Goal: Communication & Community: Answer question/provide support

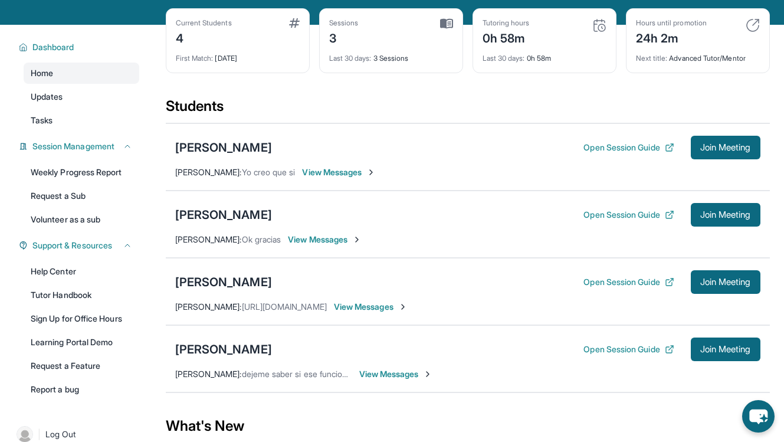
scroll to position [52, 0]
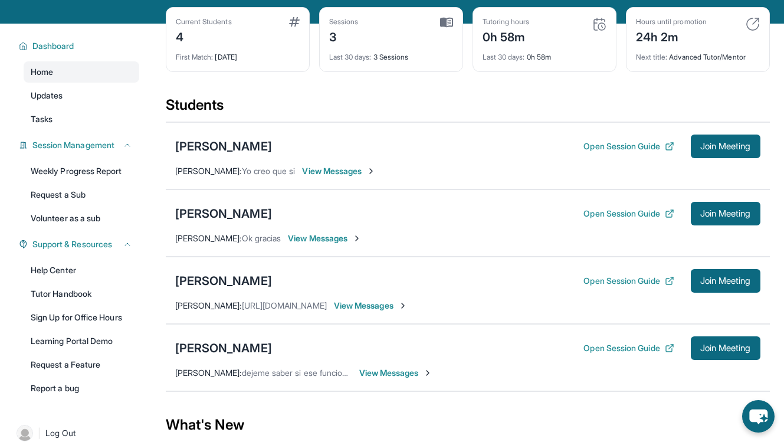
click at [400, 374] on span "View Messages" at bounding box center [396, 373] width 74 height 12
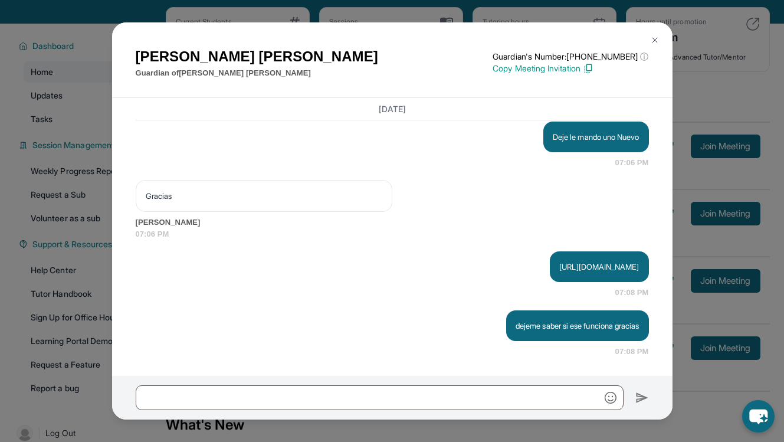
scroll to position [2145, 0]
click at [653, 43] on img at bounding box center [654, 39] width 9 height 9
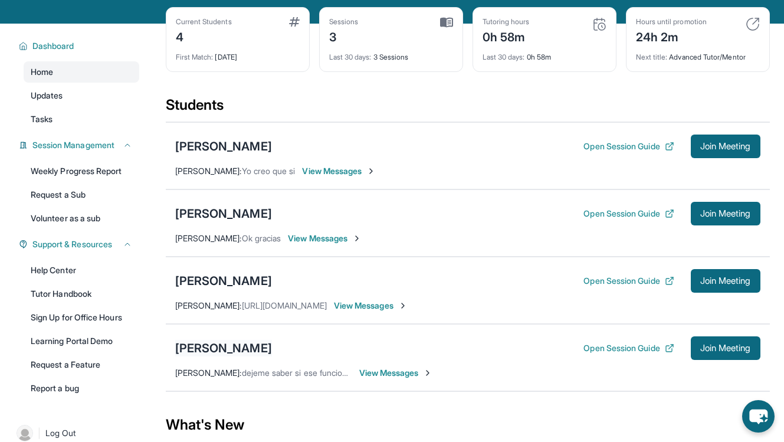
click at [246, 349] on div "[PERSON_NAME]" at bounding box center [223, 348] width 97 height 17
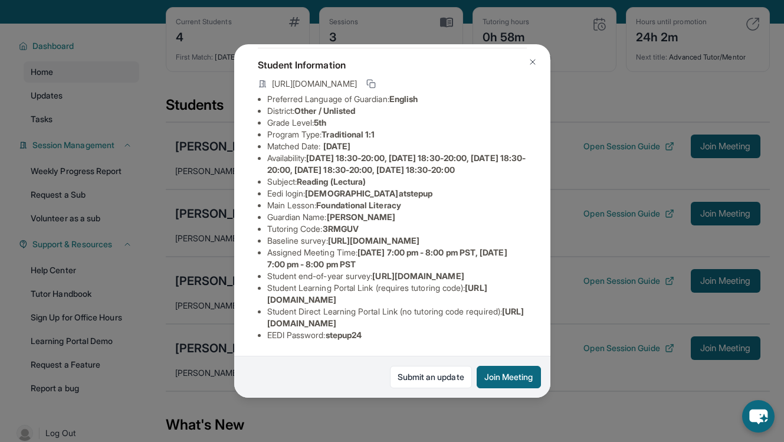
scroll to position [75, 3]
click at [534, 66] on img at bounding box center [532, 61] width 9 height 9
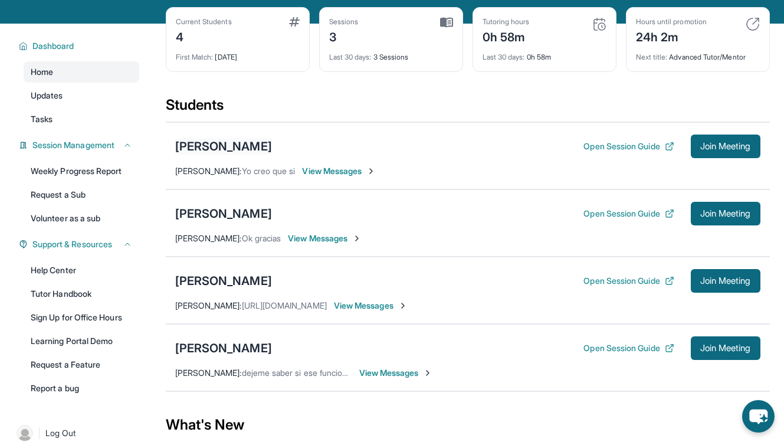
click at [272, 149] on div "[PERSON_NAME] [PERSON_NAME]" at bounding box center [223, 146] width 97 height 17
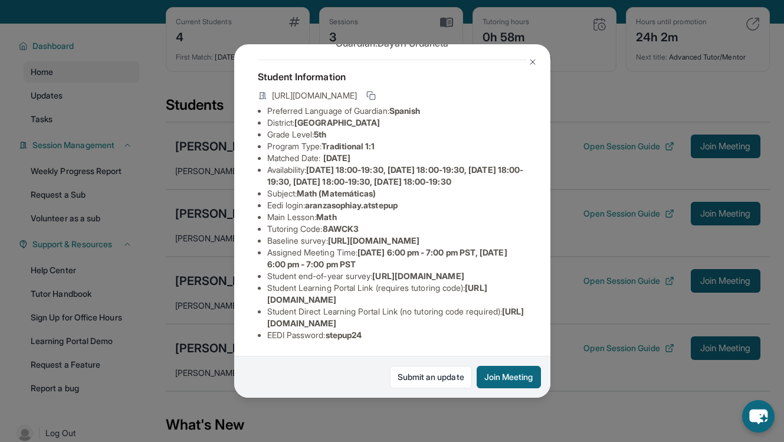
scroll to position [143, 2]
click at [528, 68] on button at bounding box center [533, 62] width 24 height 24
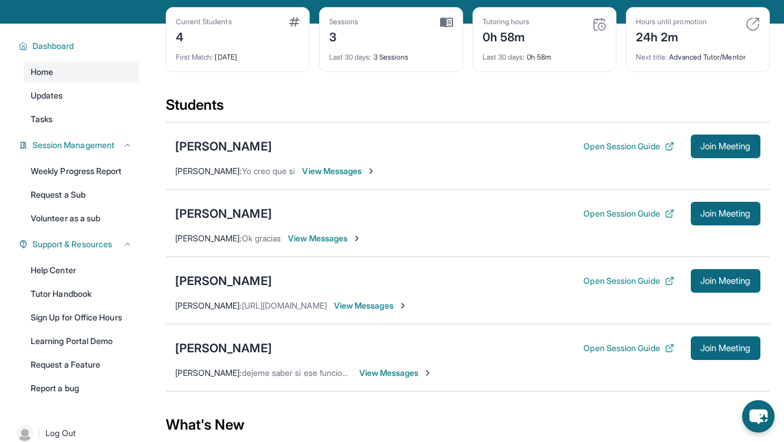
click at [330, 175] on span "View Messages" at bounding box center [339, 171] width 74 height 12
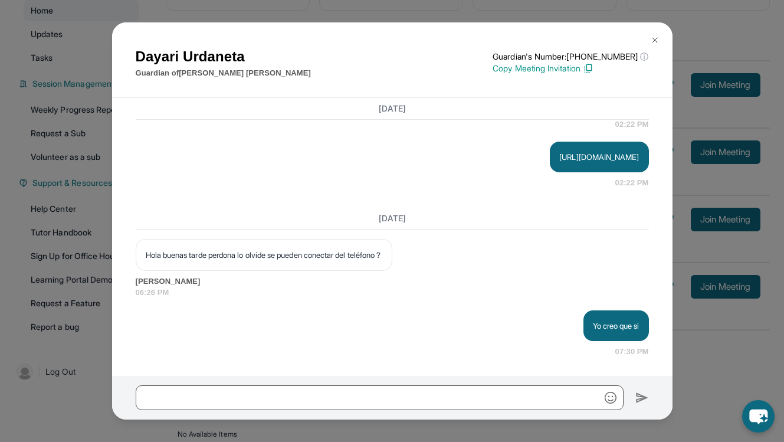
scroll to position [162, 0]
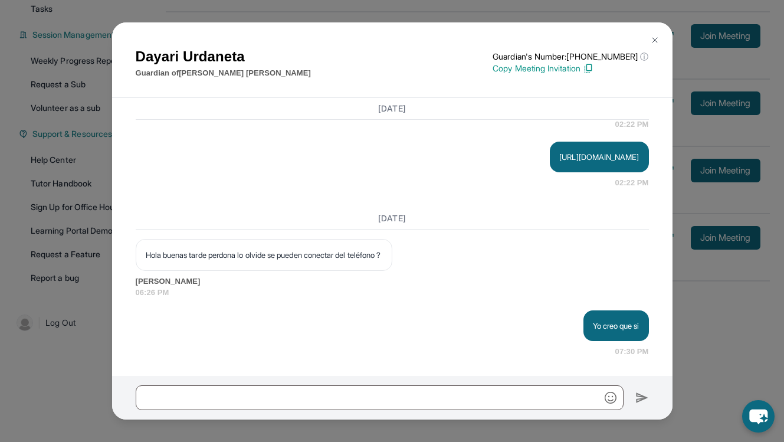
click at [656, 37] on img at bounding box center [654, 39] width 9 height 9
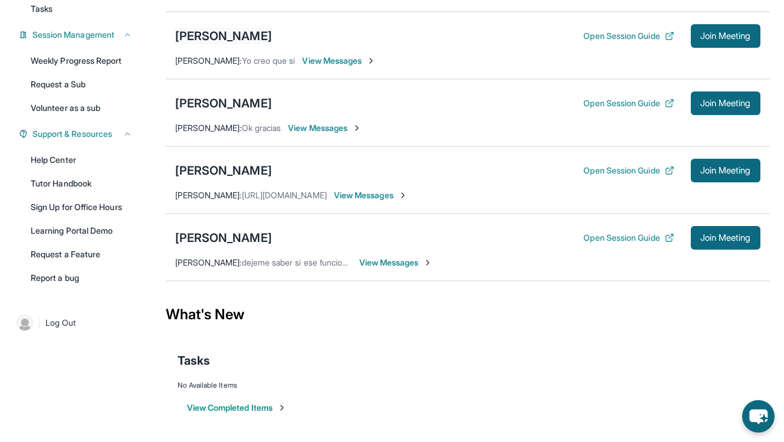
click at [272, 37] on div "[PERSON_NAME]" at bounding box center [223, 36] width 97 height 17
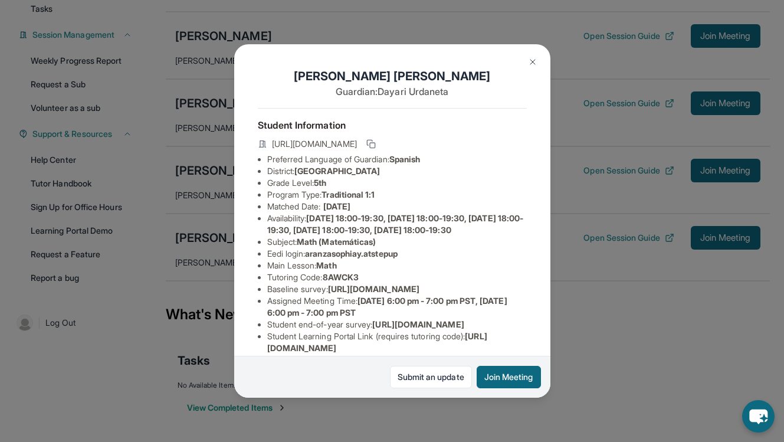
click at [532, 61] on img at bounding box center [532, 61] width 9 height 9
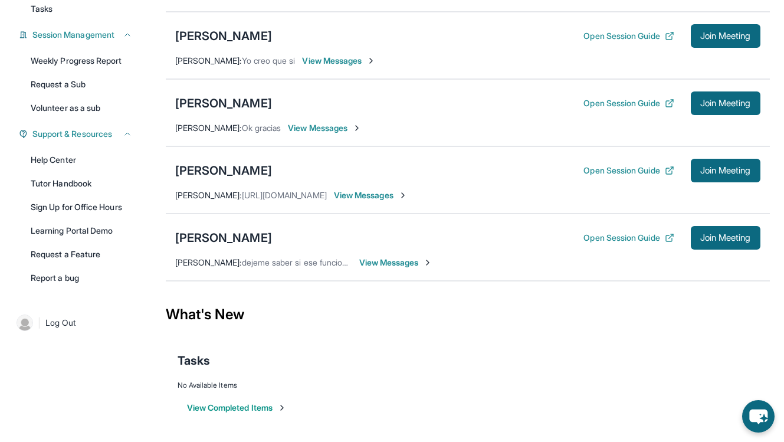
click at [354, 61] on span "View Messages" at bounding box center [339, 61] width 74 height 12
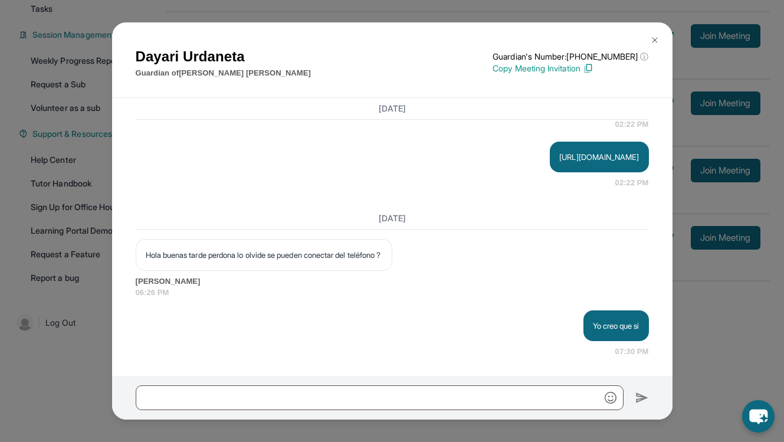
scroll to position [1772, 0]
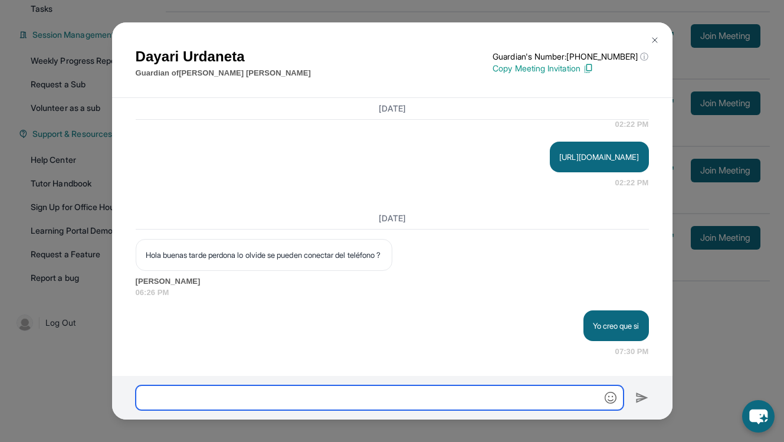
click at [157, 398] on input "text" at bounding box center [380, 397] width 488 height 25
type input "*"
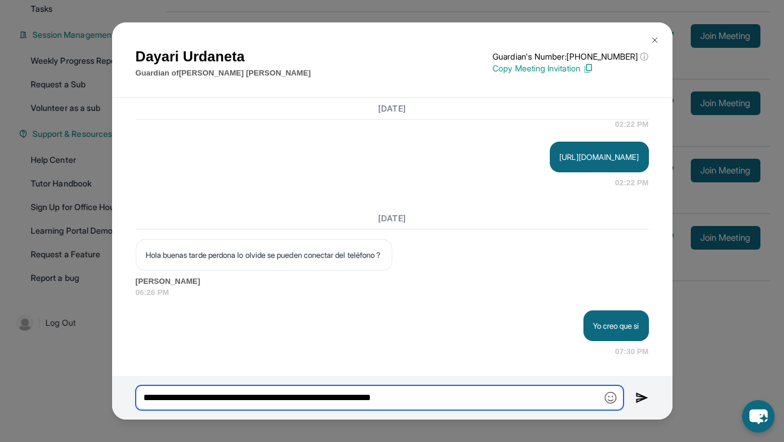
type input "**********"
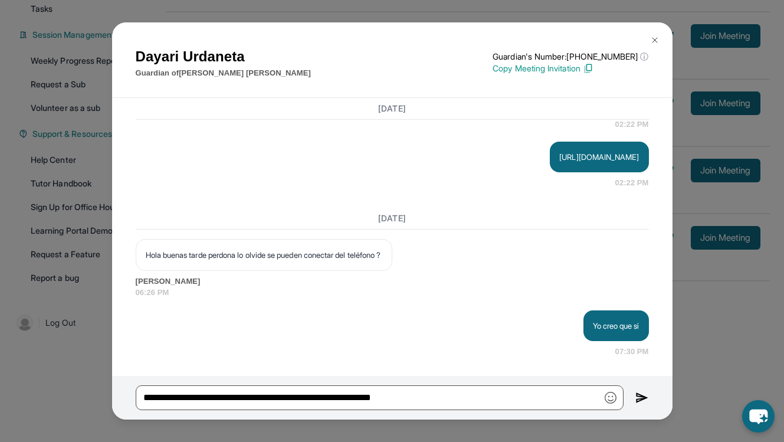
click at [638, 405] on button at bounding box center [642, 397] width 14 height 25
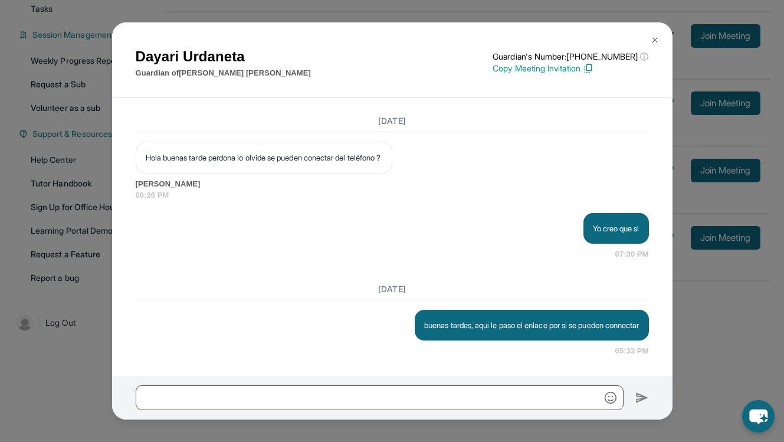
click at [593, 71] on img at bounding box center [588, 68] width 11 height 11
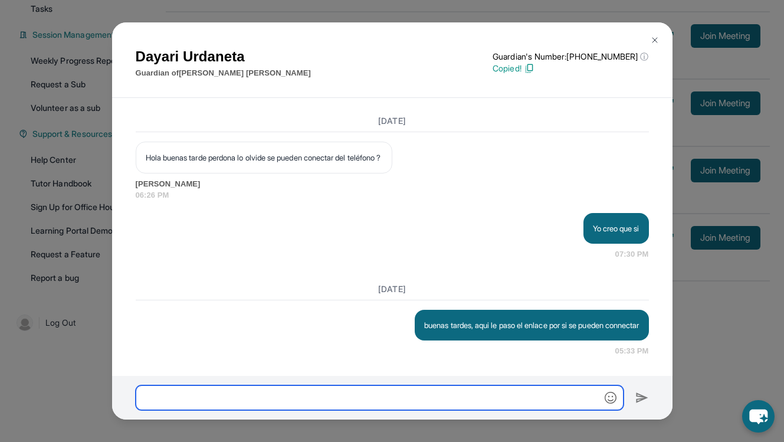
click at [369, 405] on input "text" at bounding box center [380, 397] width 488 height 25
paste input "**********"
type input "**********"
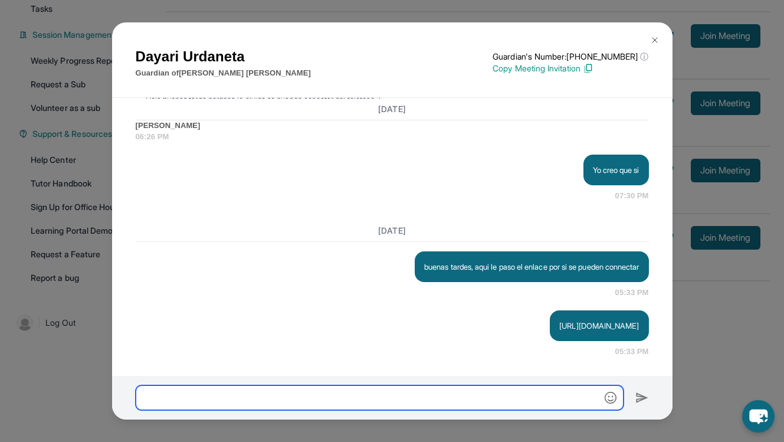
scroll to position [1940, 0]
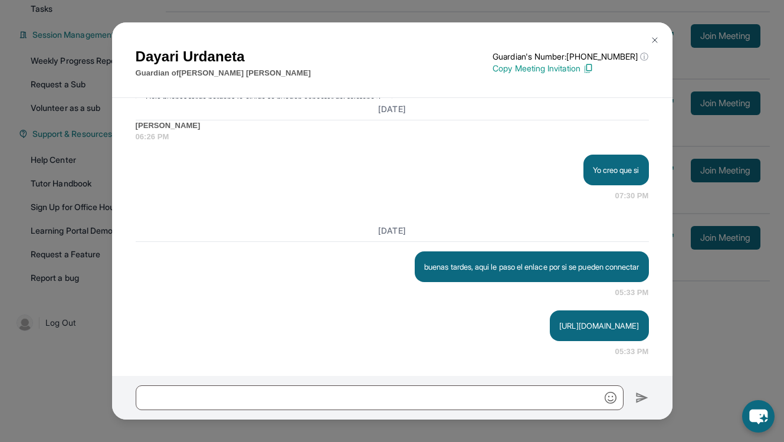
click at [652, 34] on button at bounding box center [655, 40] width 24 height 24
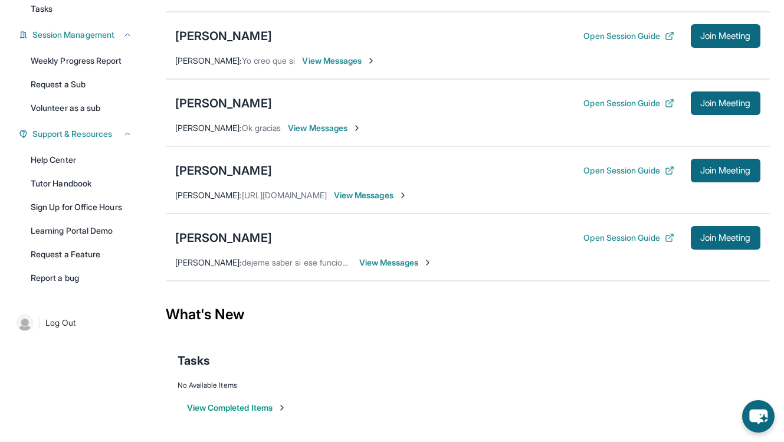
click at [389, 267] on span "View Messages" at bounding box center [396, 263] width 74 height 12
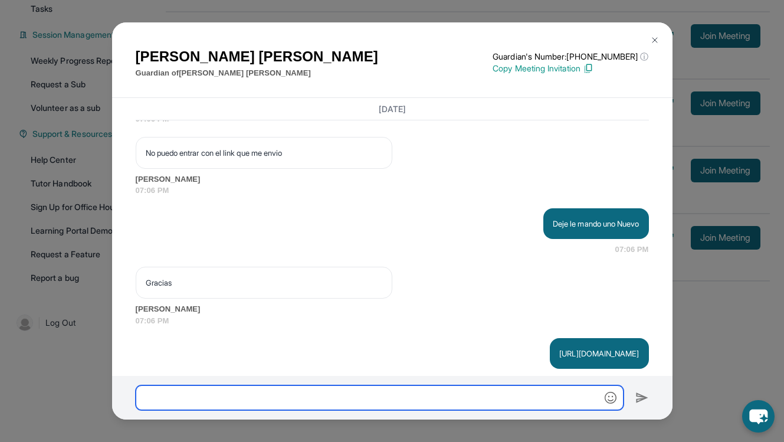
click at [269, 392] on input "text" at bounding box center [380, 397] width 488 height 25
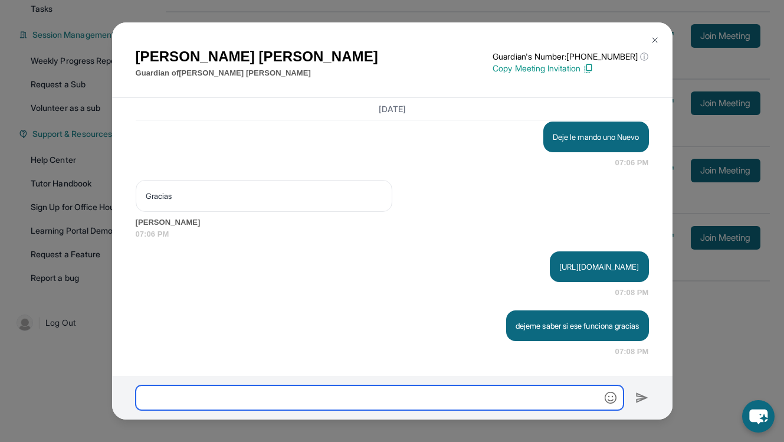
scroll to position [2145, 0]
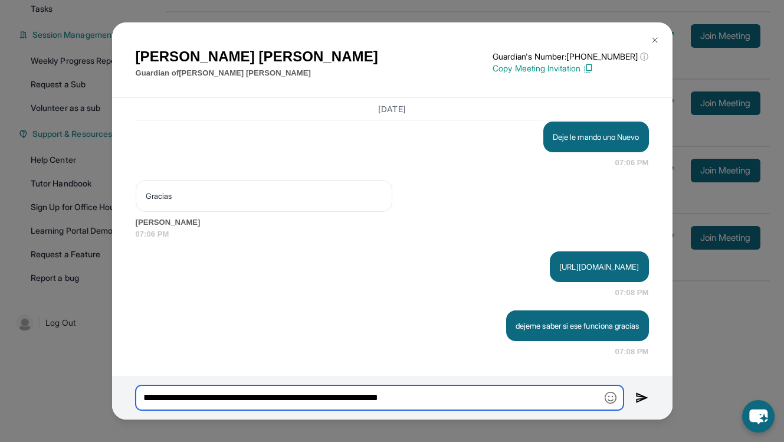
type input "**********"
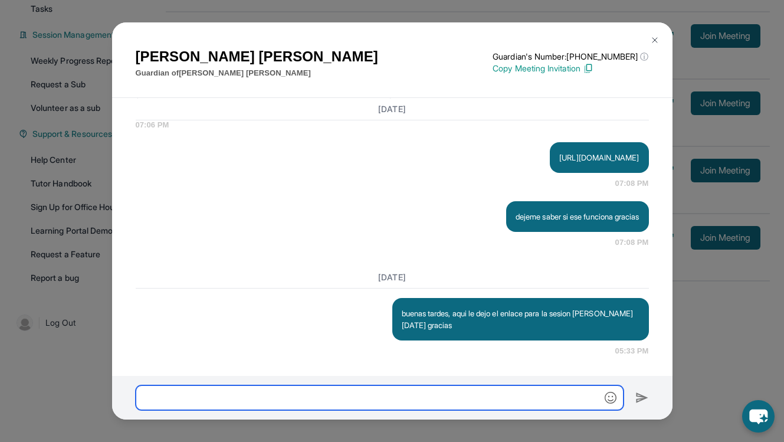
scroll to position [2254, 0]
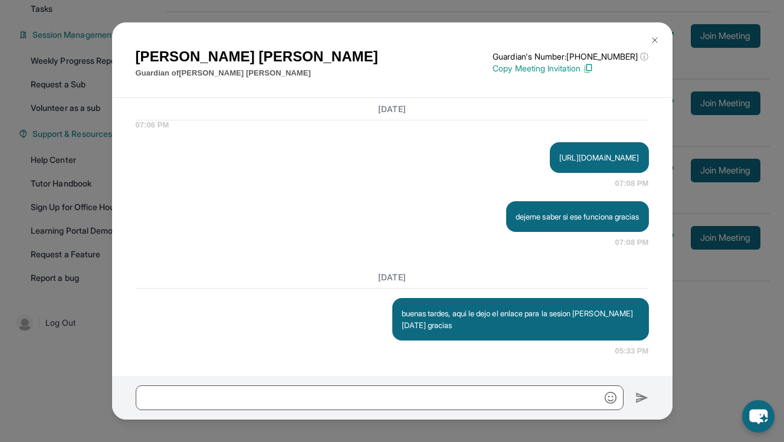
click at [593, 66] on img at bounding box center [588, 68] width 11 height 11
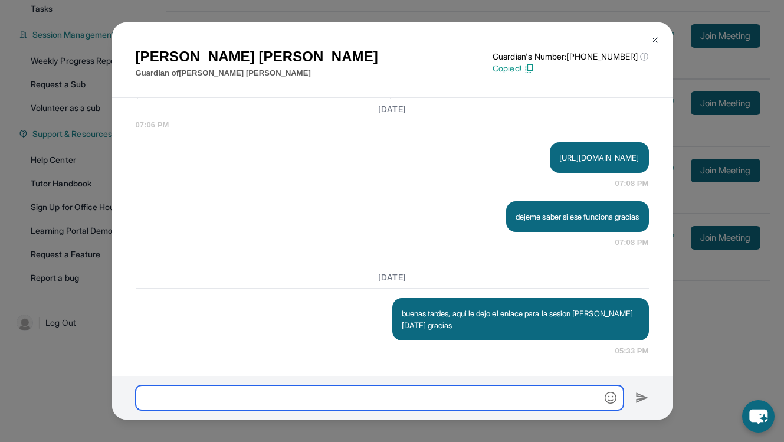
click at [315, 392] on input "text" at bounding box center [380, 397] width 488 height 25
paste input "**********"
type input "**********"
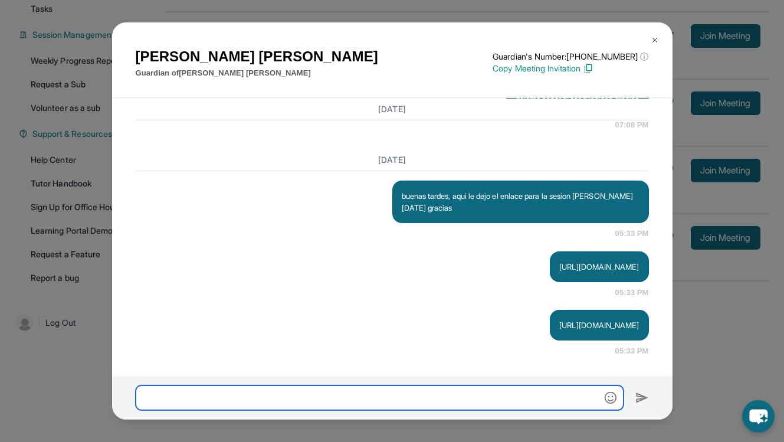
scroll to position [2371, 0]
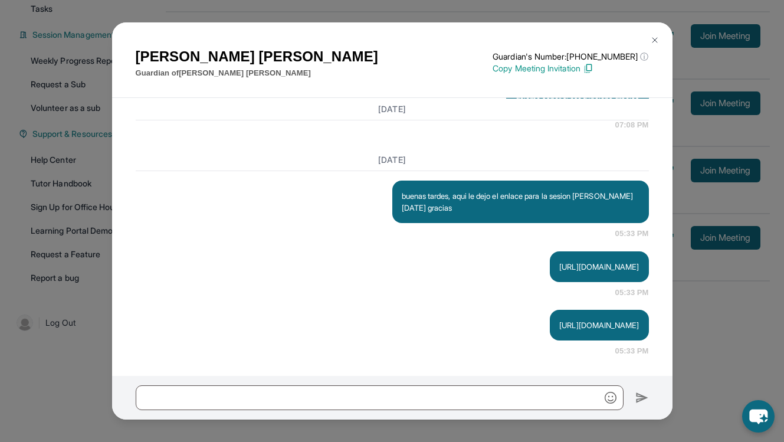
click at [652, 41] on img at bounding box center [654, 39] width 9 height 9
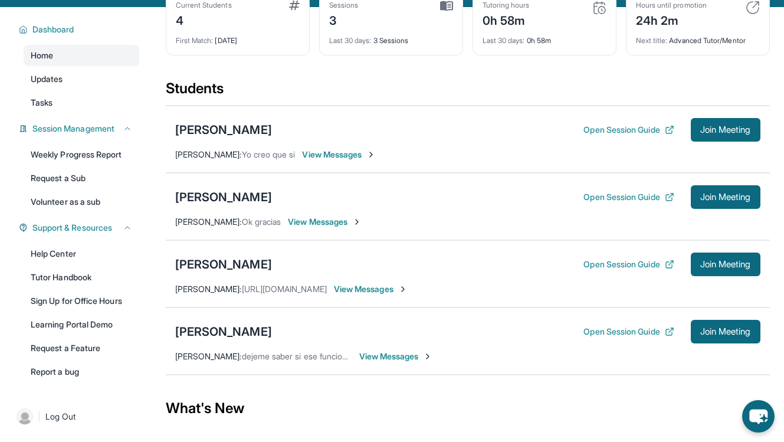
scroll to position [0, 0]
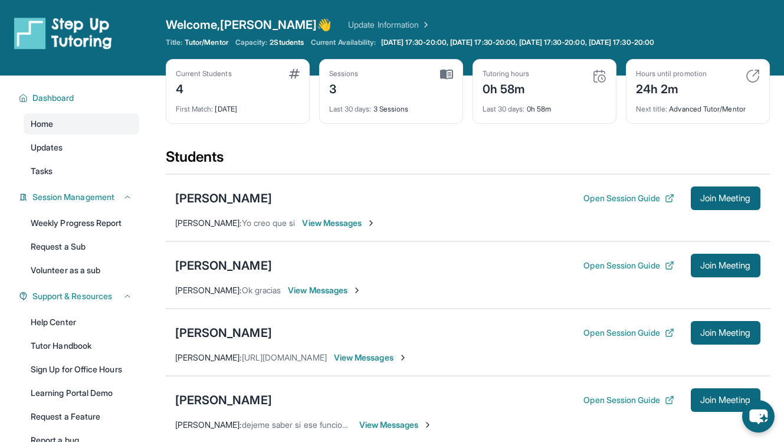
click at [329, 224] on span "View Messages" at bounding box center [339, 223] width 74 height 12
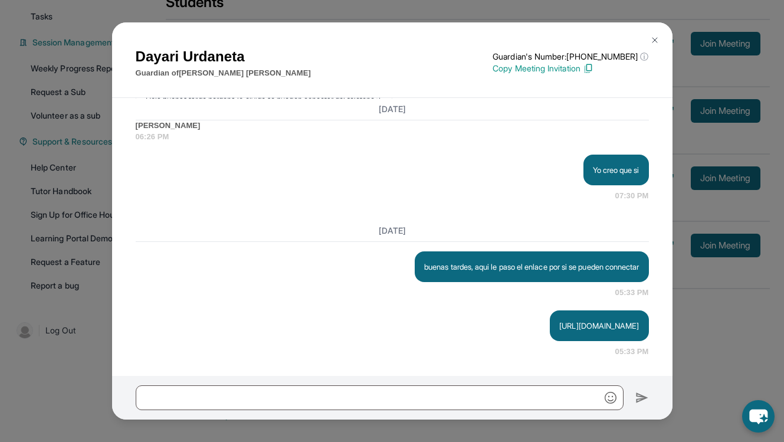
scroll to position [162, 0]
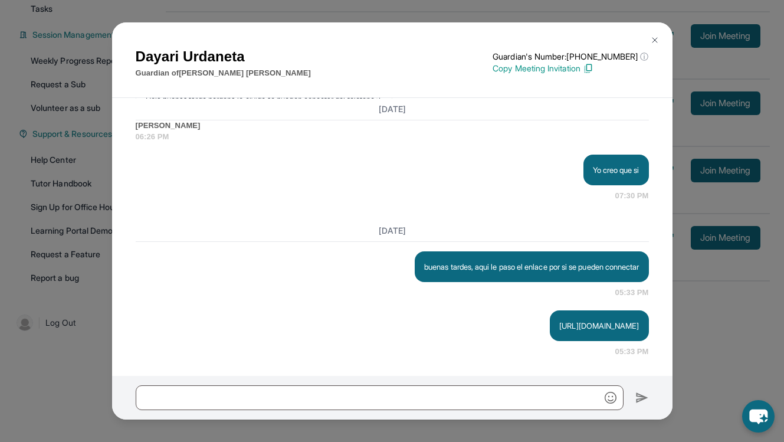
click at [655, 42] on img at bounding box center [654, 39] width 9 height 9
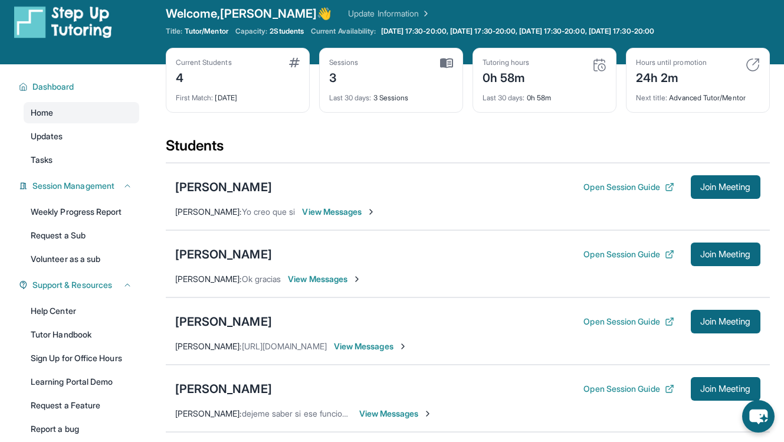
scroll to position [0, 0]
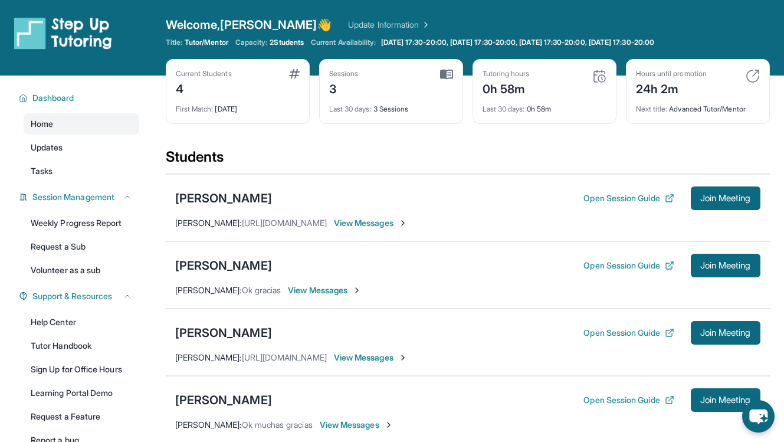
click at [400, 225] on span "View Messages" at bounding box center [371, 223] width 74 height 12
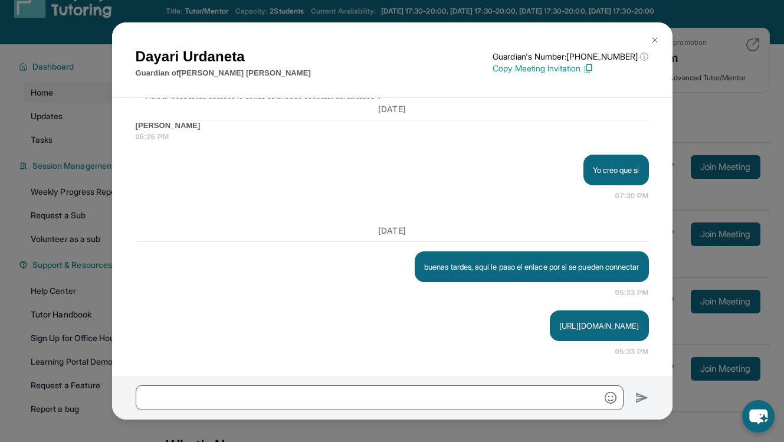
scroll to position [37, 0]
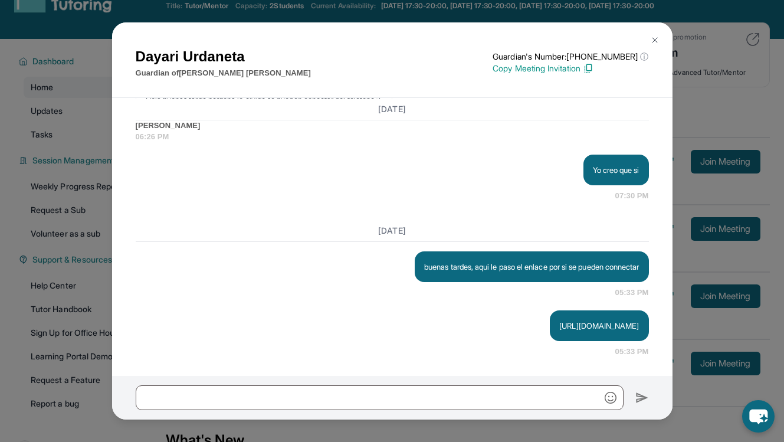
click at [650, 43] on img at bounding box center [654, 39] width 9 height 9
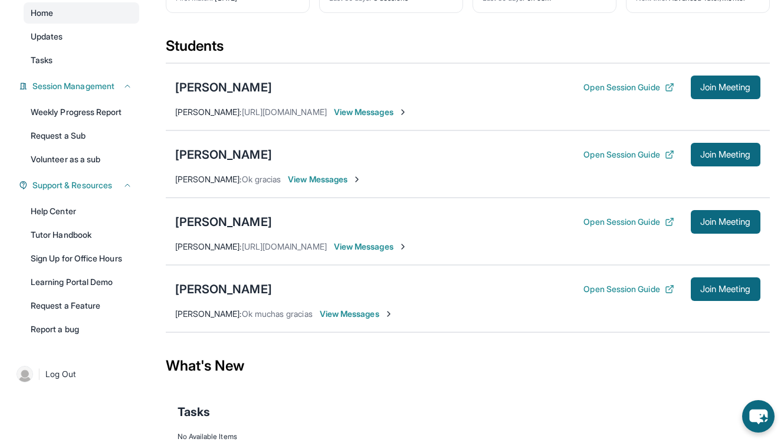
scroll to position [112, 0]
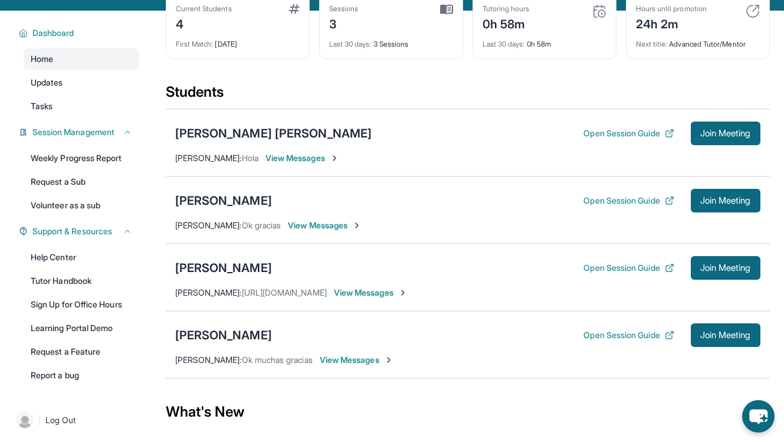
scroll to position [67, 0]
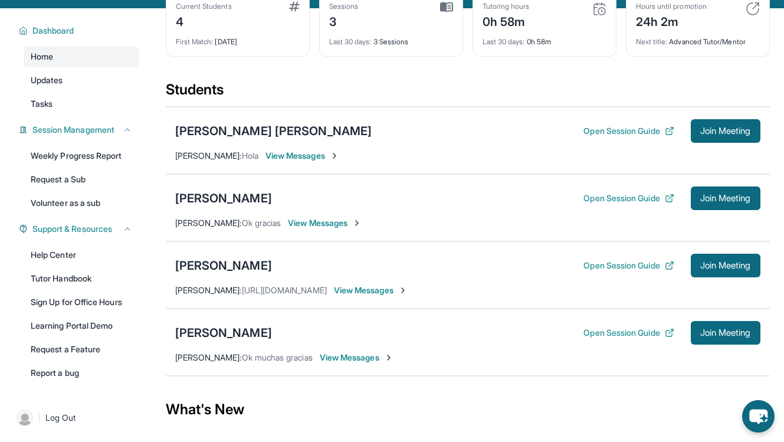
click at [331, 157] on span "View Messages" at bounding box center [302, 156] width 74 height 12
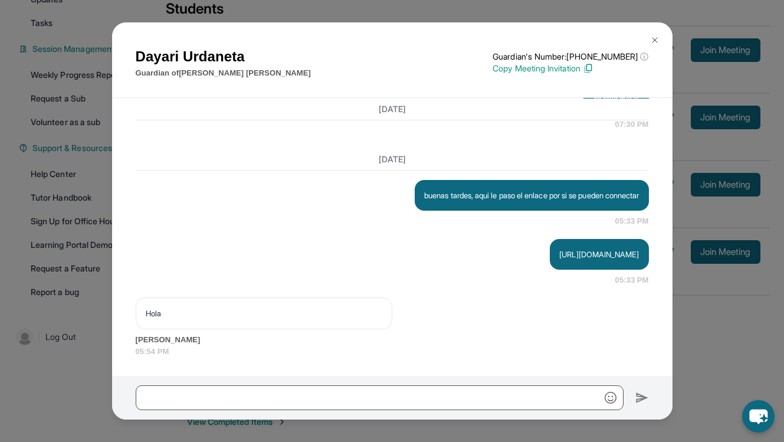
scroll to position [149, 0]
click at [649, 41] on button at bounding box center [655, 40] width 24 height 24
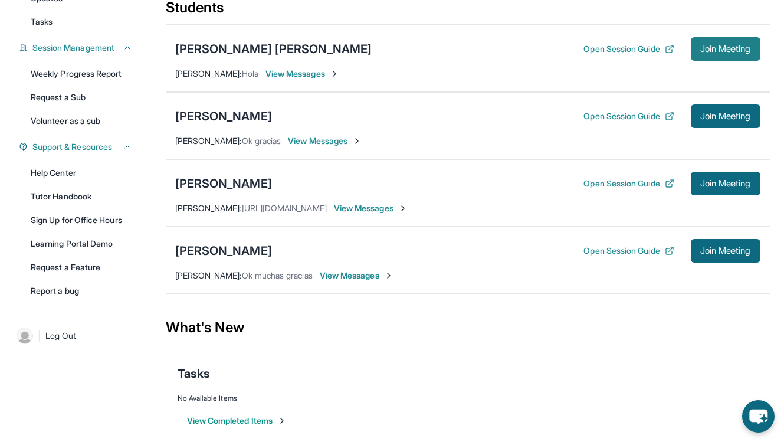
click at [717, 57] on button "Join Meeting" at bounding box center [726, 49] width 70 height 24
click at [310, 69] on span "View Messages" at bounding box center [302, 74] width 74 height 12
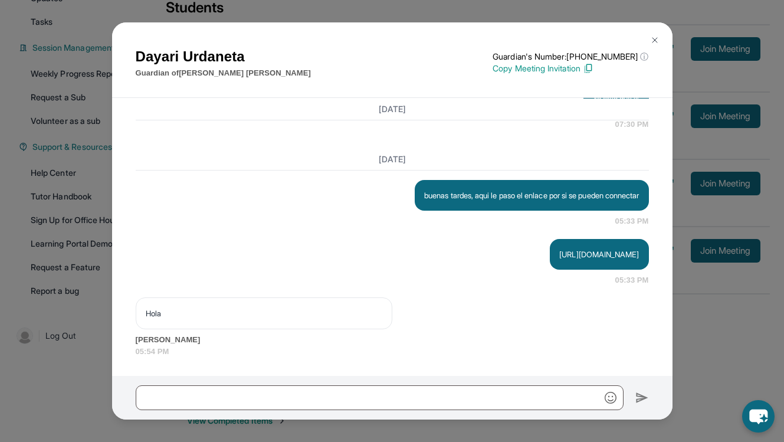
scroll to position [162, 0]
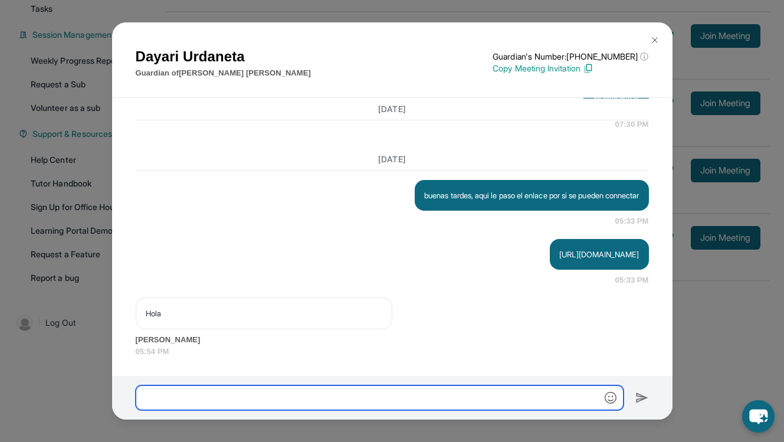
click at [278, 393] on input "text" at bounding box center [380, 397] width 488 height 25
type input "****"
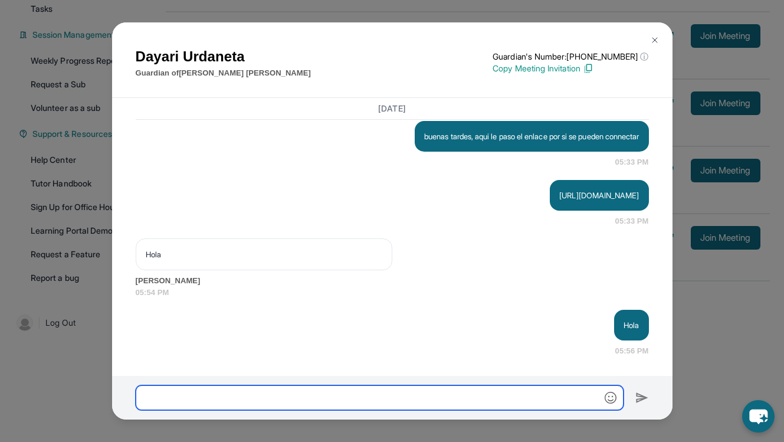
scroll to position [2070, 0]
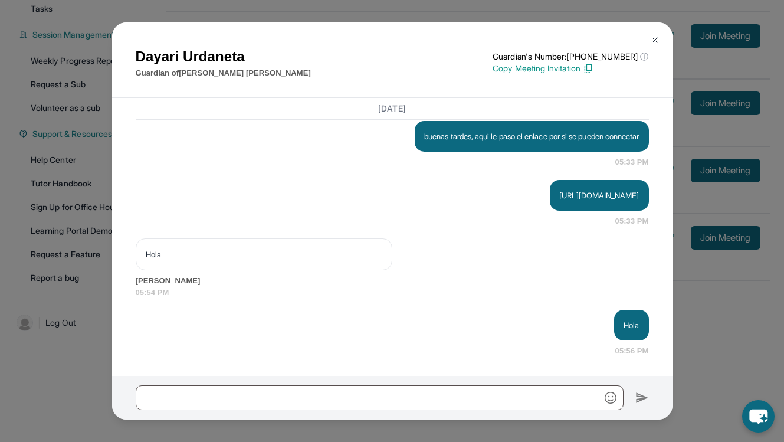
click at [658, 41] on img at bounding box center [654, 39] width 9 height 9
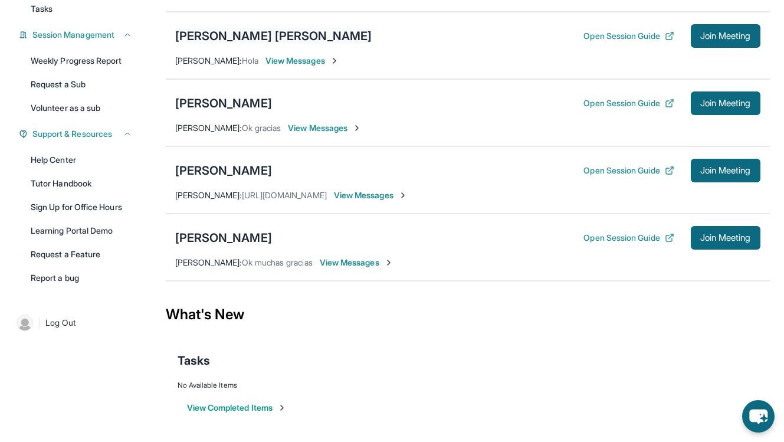
click at [323, 34] on div "[PERSON_NAME]" at bounding box center [273, 36] width 197 height 17
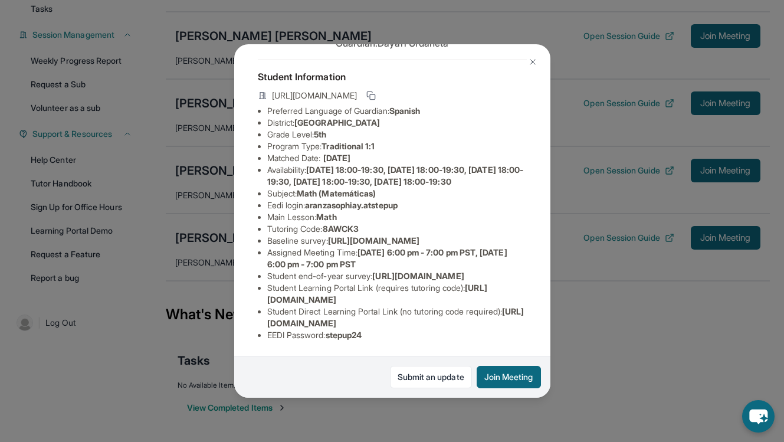
scroll to position [142, 0]
click at [526, 60] on button at bounding box center [533, 62] width 24 height 24
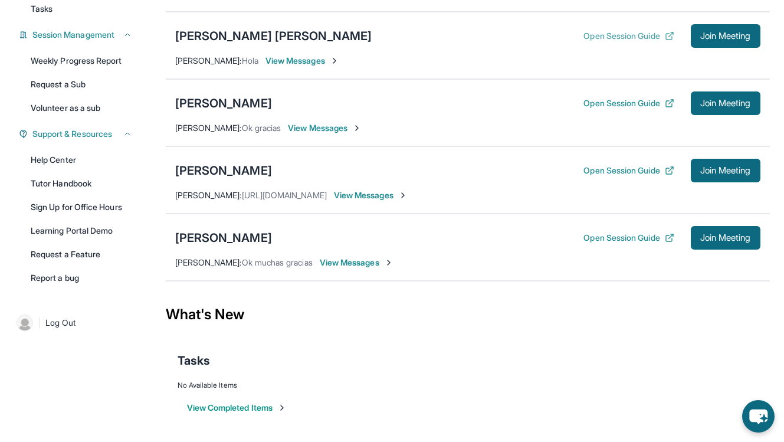
click at [620, 35] on button "Open Session Guide" at bounding box center [628, 36] width 90 height 12
click at [302, 61] on span "View Messages" at bounding box center [302, 61] width 74 height 12
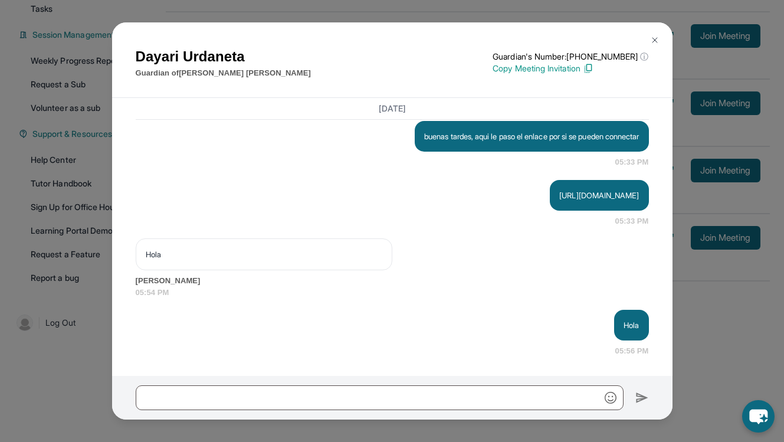
scroll to position [2070, 0]
click at [650, 35] on img at bounding box center [654, 39] width 9 height 9
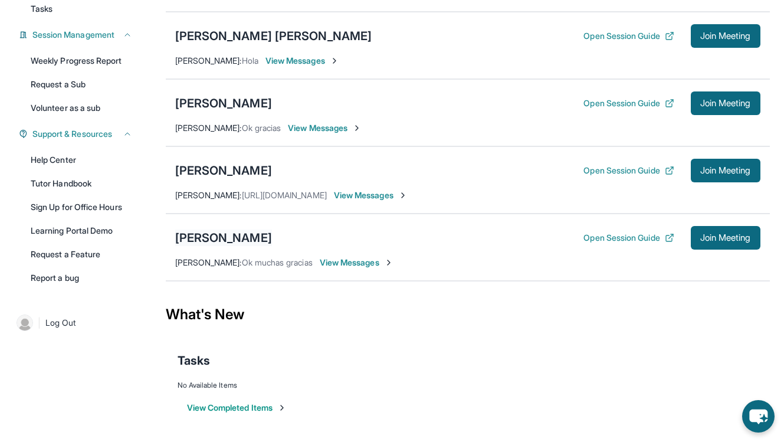
click at [224, 234] on div "[PERSON_NAME]" at bounding box center [223, 237] width 97 height 17
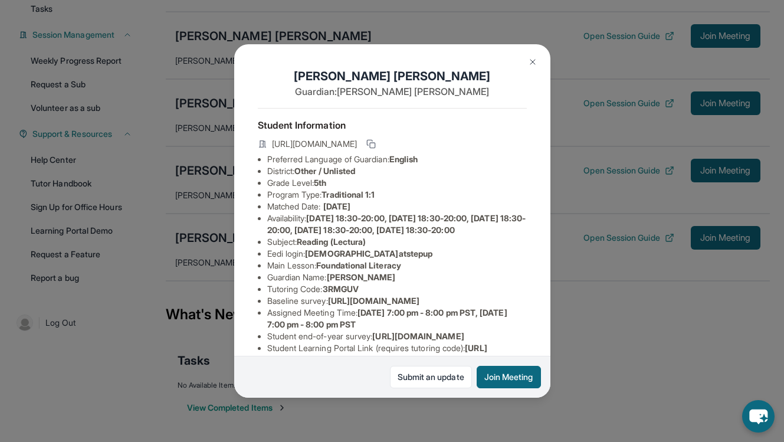
click at [613, 269] on div "David Eli Canedo Guardian: Maria Lara Student Information https://student-porta…" at bounding box center [392, 221] width 784 height 442
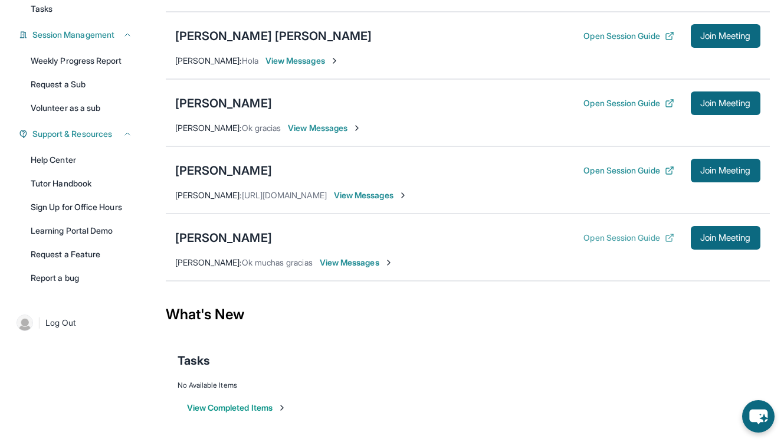
click at [620, 242] on button "Open Session Guide" at bounding box center [628, 238] width 90 height 12
click at [337, 34] on div "[PERSON_NAME]" at bounding box center [273, 36] width 197 height 17
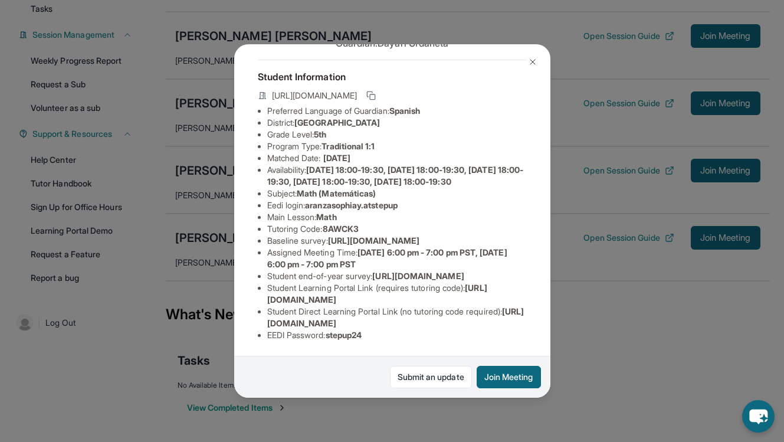
scroll to position [160, 0]
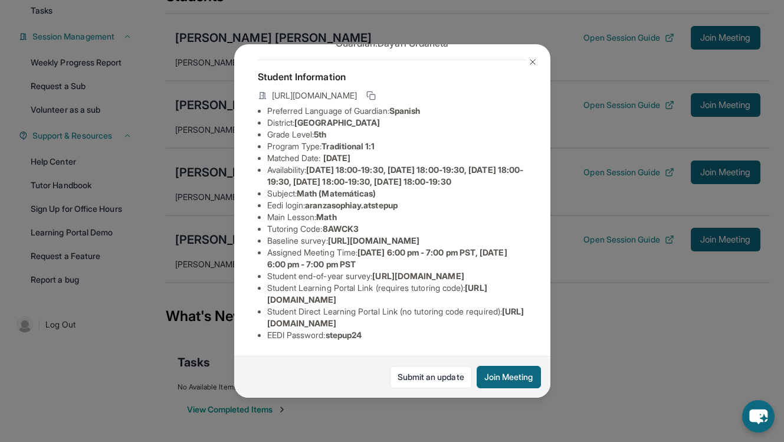
click at [529, 66] on img at bounding box center [532, 61] width 9 height 9
